Goal: Task Accomplishment & Management: Use online tool/utility

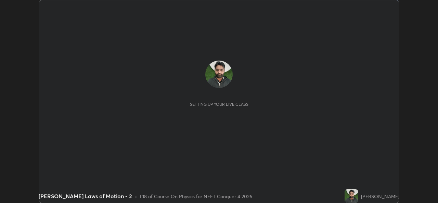
scroll to position [203, 437]
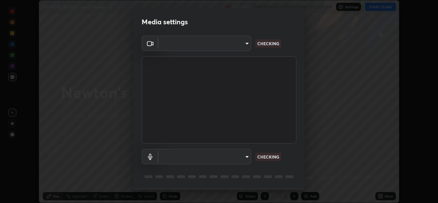
type input "a83bb134842fd6c46cae91b6313aa5efba961fee809e7364c6ef7c36ed00ea69"
type input "1096ec1564036cbcf0e9abd5aaef12808ae7e2dc0601459cd77712751889dd54"
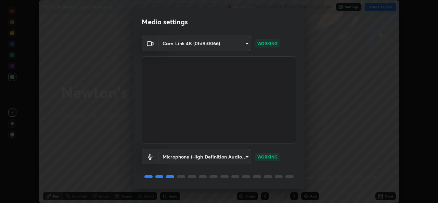
scroll to position [22, 0]
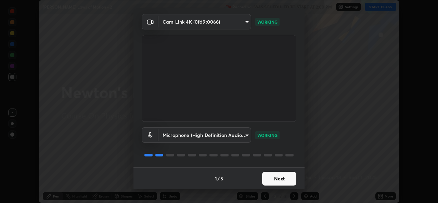
click at [273, 176] on button "Next" at bounding box center [279, 179] width 34 height 14
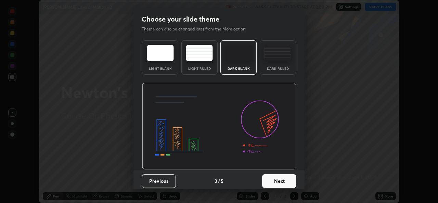
click at [274, 178] on button "Next" at bounding box center [279, 181] width 34 height 14
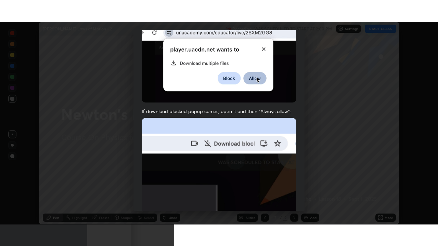
scroll to position [161, 0]
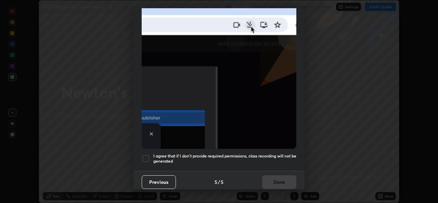
click at [273, 153] on h5 "I agree that if I don't provide required permissions, class recording will not …" at bounding box center [224, 158] width 143 height 11
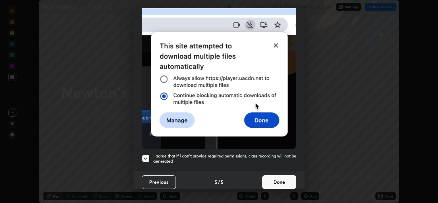
click at [273, 175] on button "Done" at bounding box center [279, 182] width 34 height 14
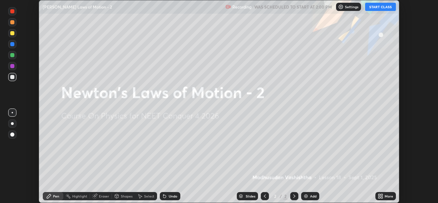
click at [379, 7] on button "START CLASS" at bounding box center [380, 7] width 31 height 8
click at [306, 195] on img at bounding box center [305, 195] width 5 height 5
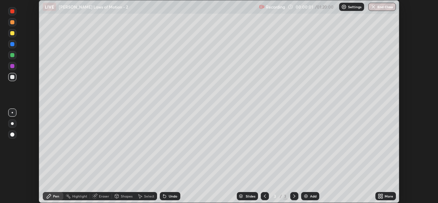
click at [381, 197] on icon at bounding box center [382, 197] width 2 height 2
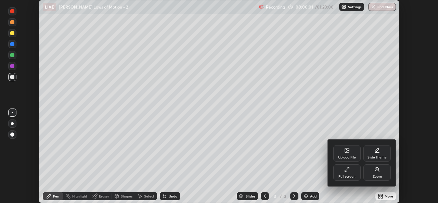
click at [346, 173] on div "Full screen" at bounding box center [346, 172] width 27 height 16
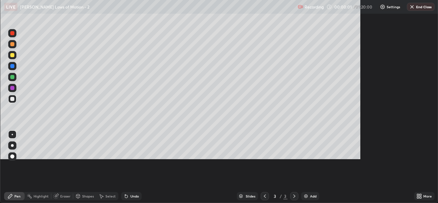
scroll to position [246, 438]
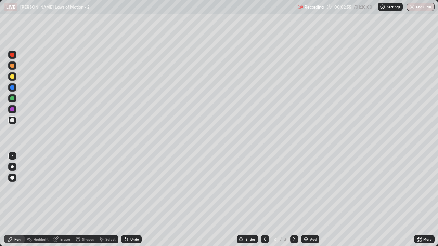
click at [44, 202] on div "Highlight" at bounding box center [41, 239] width 15 height 3
click at [64, 202] on div "Eraser" at bounding box center [65, 239] width 10 height 3
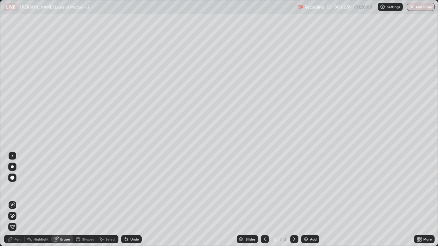
click at [17, 202] on div "Pen" at bounding box center [17, 239] width 6 height 3
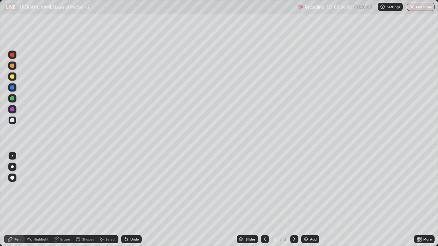
click at [60, 202] on div "Eraser" at bounding box center [62, 239] width 22 height 8
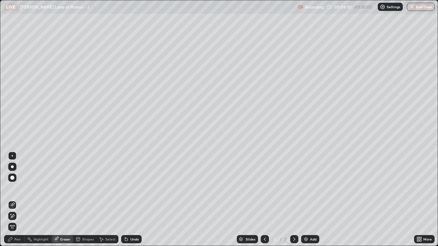
click at [16, 202] on div "Pen" at bounding box center [17, 239] width 6 height 3
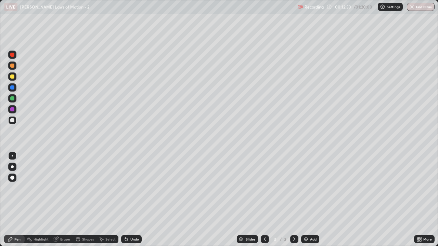
click at [310, 202] on div "Add" at bounding box center [313, 239] width 6 height 3
click at [311, 202] on div "Add" at bounding box center [313, 239] width 6 height 3
click at [114, 13] on div "LIVE [PERSON_NAME] Laws of Motion - 2" at bounding box center [149, 7] width 291 height 14
click at [117, 12] on div "LIVE [PERSON_NAME] Laws of Motion - 2" at bounding box center [149, 7] width 291 height 14
click at [120, 13] on div "LIVE [PERSON_NAME] Laws of Motion - 2" at bounding box center [149, 7] width 291 height 14
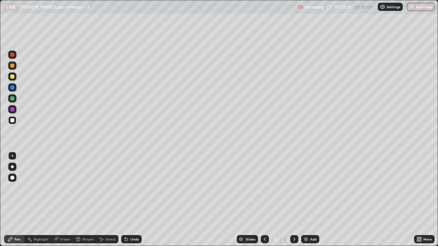
click at [131, 13] on div "LIVE [PERSON_NAME] Laws of Motion - 2" at bounding box center [149, 7] width 291 height 14
click at [63, 202] on div "Eraser" at bounding box center [65, 239] width 10 height 3
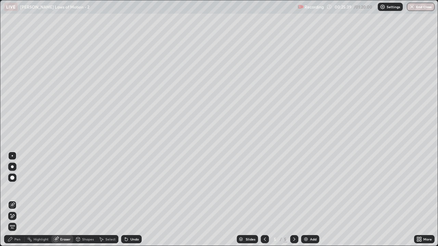
click at [17, 202] on div "Pen" at bounding box center [17, 239] width 6 height 3
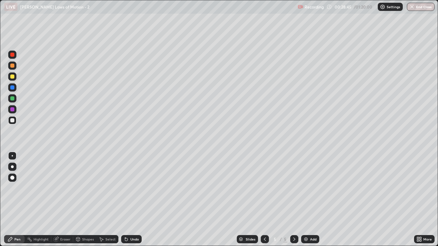
click at [64, 202] on div "Eraser" at bounding box center [65, 239] width 10 height 3
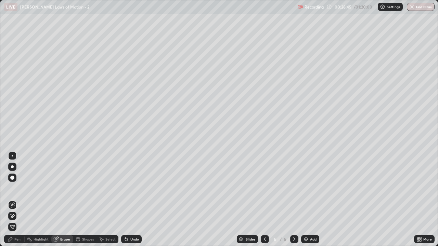
click at [62, 202] on div "Eraser" at bounding box center [62, 239] width 22 height 8
click at [38, 202] on div "Highlight" at bounding box center [41, 239] width 15 height 3
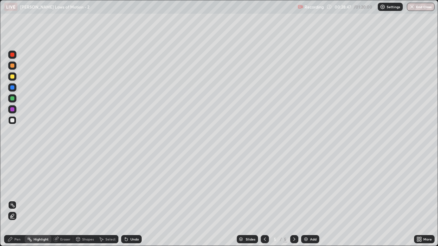
click at [20, 202] on div "Pen" at bounding box center [17, 239] width 6 height 3
click at [293, 202] on icon at bounding box center [293, 239] width 5 height 5
click at [264, 202] on icon at bounding box center [264, 239] width 5 height 5
click at [262, 202] on icon at bounding box center [264, 239] width 5 height 5
click at [263, 202] on icon at bounding box center [264, 239] width 5 height 5
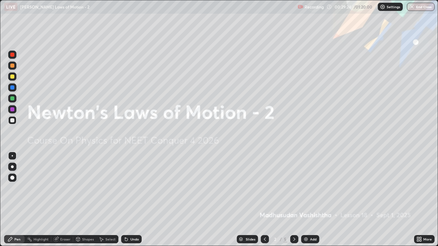
click at [293, 202] on icon at bounding box center [293, 239] width 5 height 5
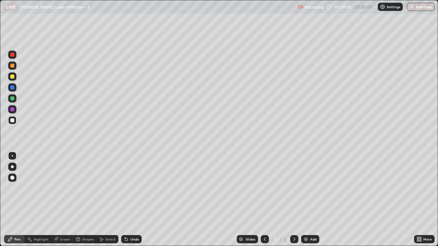
click at [294, 202] on div at bounding box center [294, 239] width 8 height 8
click at [293, 202] on icon at bounding box center [293, 239] width 5 height 5
click at [293, 202] on div at bounding box center [294, 240] width 8 height 14
click at [263, 202] on icon at bounding box center [264, 239] width 5 height 5
click at [264, 202] on icon at bounding box center [264, 239] width 5 height 5
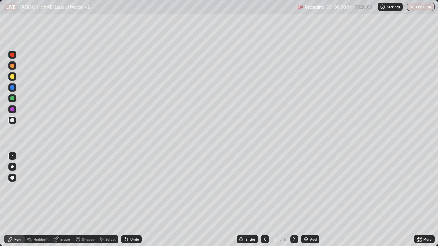
click at [290, 202] on div at bounding box center [294, 239] width 8 height 8
click at [293, 202] on icon at bounding box center [294, 239] width 2 height 3
click at [64, 202] on div "Eraser" at bounding box center [62, 239] width 22 height 8
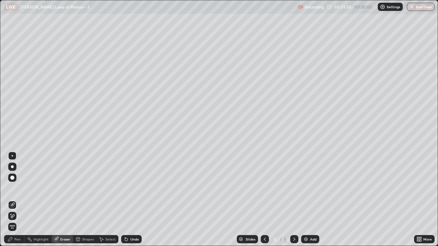
click at [20, 202] on div "Pen" at bounding box center [14, 239] width 21 height 8
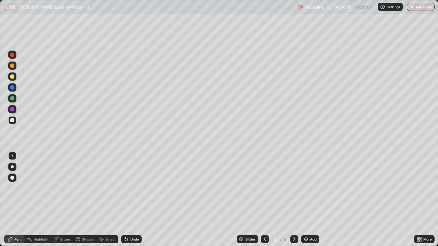
click at [265, 202] on icon at bounding box center [264, 239] width 5 height 5
click at [264, 202] on icon at bounding box center [264, 239] width 5 height 5
click at [0, 153] on div "Setting up your live class" at bounding box center [219, 123] width 438 height 246
click at [293, 202] on icon at bounding box center [293, 239] width 5 height 5
click at [296, 202] on div at bounding box center [294, 240] width 8 height 14
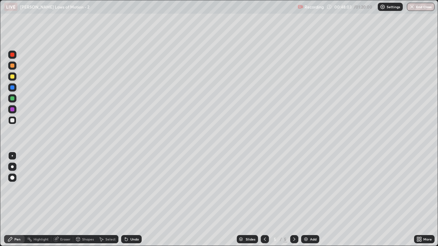
click at [310, 202] on div "Add" at bounding box center [313, 239] width 6 height 3
click at [264, 202] on icon at bounding box center [265, 239] width 2 height 3
click at [293, 202] on icon at bounding box center [293, 239] width 5 height 5
click at [0, 161] on div "Setting up your live class" at bounding box center [219, 123] width 438 height 246
click at [0, 165] on div "Setting up your live class" at bounding box center [219, 123] width 438 height 246
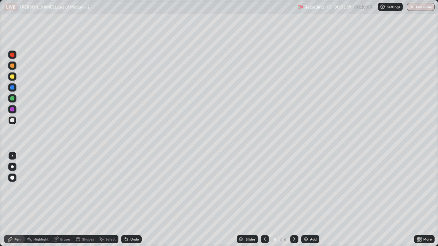
click at [66, 202] on div "Eraser" at bounding box center [65, 239] width 10 height 3
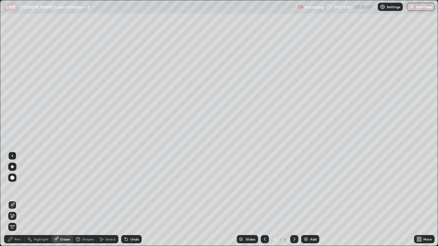
click at [17, 202] on div "Pen" at bounding box center [17, 239] width 6 height 3
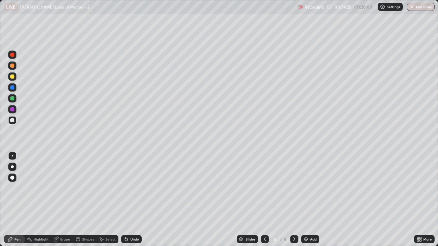
click at [62, 202] on div "Eraser" at bounding box center [65, 239] width 10 height 3
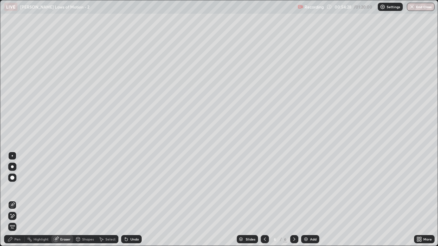
click at [17, 202] on div "Pen" at bounding box center [17, 239] width 6 height 3
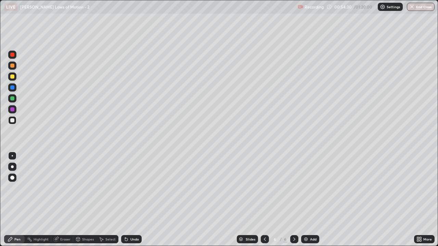
click at [62, 202] on div "Eraser" at bounding box center [65, 239] width 10 height 3
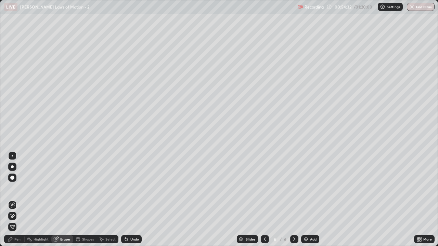
click at [17, 202] on div "Pen" at bounding box center [17, 239] width 6 height 3
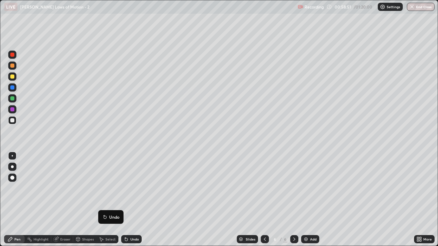
click at [119, 202] on div "Undo" at bounding box center [129, 240] width 23 height 14
click at [264, 202] on icon at bounding box center [264, 239] width 5 height 5
click at [296, 202] on div at bounding box center [294, 239] width 8 height 8
click at [307, 202] on img at bounding box center [305, 239] width 5 height 5
click at [421, 6] on button "End Class" at bounding box center [421, 7] width 28 height 8
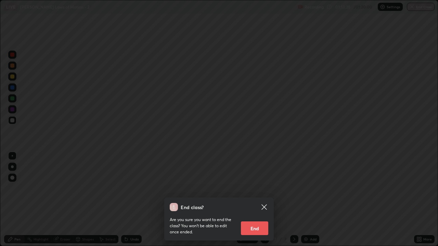
click at [260, 202] on button "End" at bounding box center [254, 229] width 27 height 14
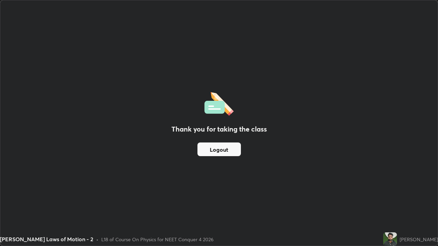
click at [208, 150] on button "Logout" at bounding box center [218, 150] width 43 height 14
click at [222, 151] on button "Logout" at bounding box center [218, 150] width 43 height 14
click at [220, 151] on button "Logout" at bounding box center [218, 150] width 43 height 14
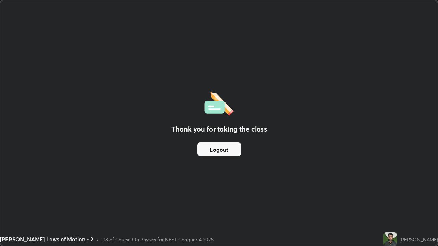
click at [221, 150] on button "Logout" at bounding box center [218, 150] width 43 height 14
click at [224, 156] on button "Logout" at bounding box center [218, 150] width 43 height 14
click at [227, 148] on button "Logout" at bounding box center [218, 150] width 43 height 14
click at [227, 149] on button "Logout" at bounding box center [218, 150] width 43 height 14
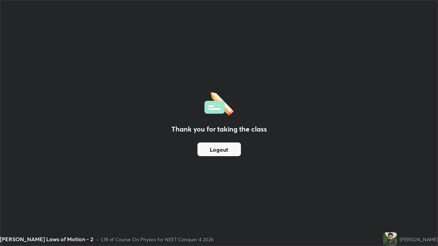
click at [227, 149] on button "Logout" at bounding box center [218, 150] width 43 height 14
click at [227, 148] on button "Logout" at bounding box center [218, 150] width 43 height 14
click at [230, 147] on button "Logout" at bounding box center [218, 150] width 43 height 14
click at [214, 151] on button "Logout" at bounding box center [218, 150] width 43 height 14
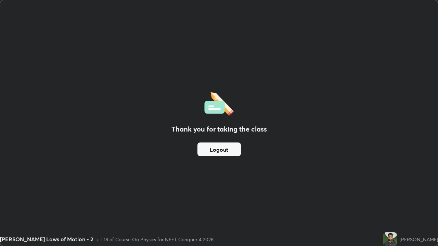
click at [225, 151] on button "Logout" at bounding box center [218, 150] width 43 height 14
click at [225, 152] on button "Logout" at bounding box center [218, 150] width 43 height 14
click at [216, 153] on button "Logout" at bounding box center [218, 150] width 43 height 14
click at [216, 151] on button "Logout" at bounding box center [218, 150] width 43 height 14
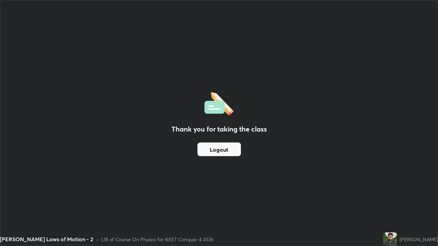
click at [214, 150] on button "Logout" at bounding box center [218, 150] width 43 height 14
click at [213, 151] on button "Logout" at bounding box center [218, 150] width 43 height 14
click at [218, 150] on button "Logout" at bounding box center [218, 150] width 43 height 14
click at [220, 150] on button "Logout" at bounding box center [218, 150] width 43 height 14
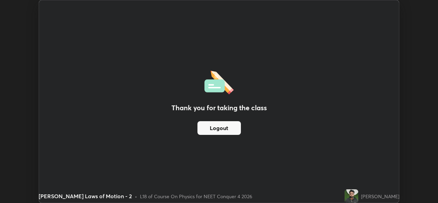
scroll to position [33995, 33760]
click at [200, 37] on div "Thank you for taking the class Logout" at bounding box center [219, 101] width 360 height 202
